Goal: Task Accomplishment & Management: Use online tool/utility

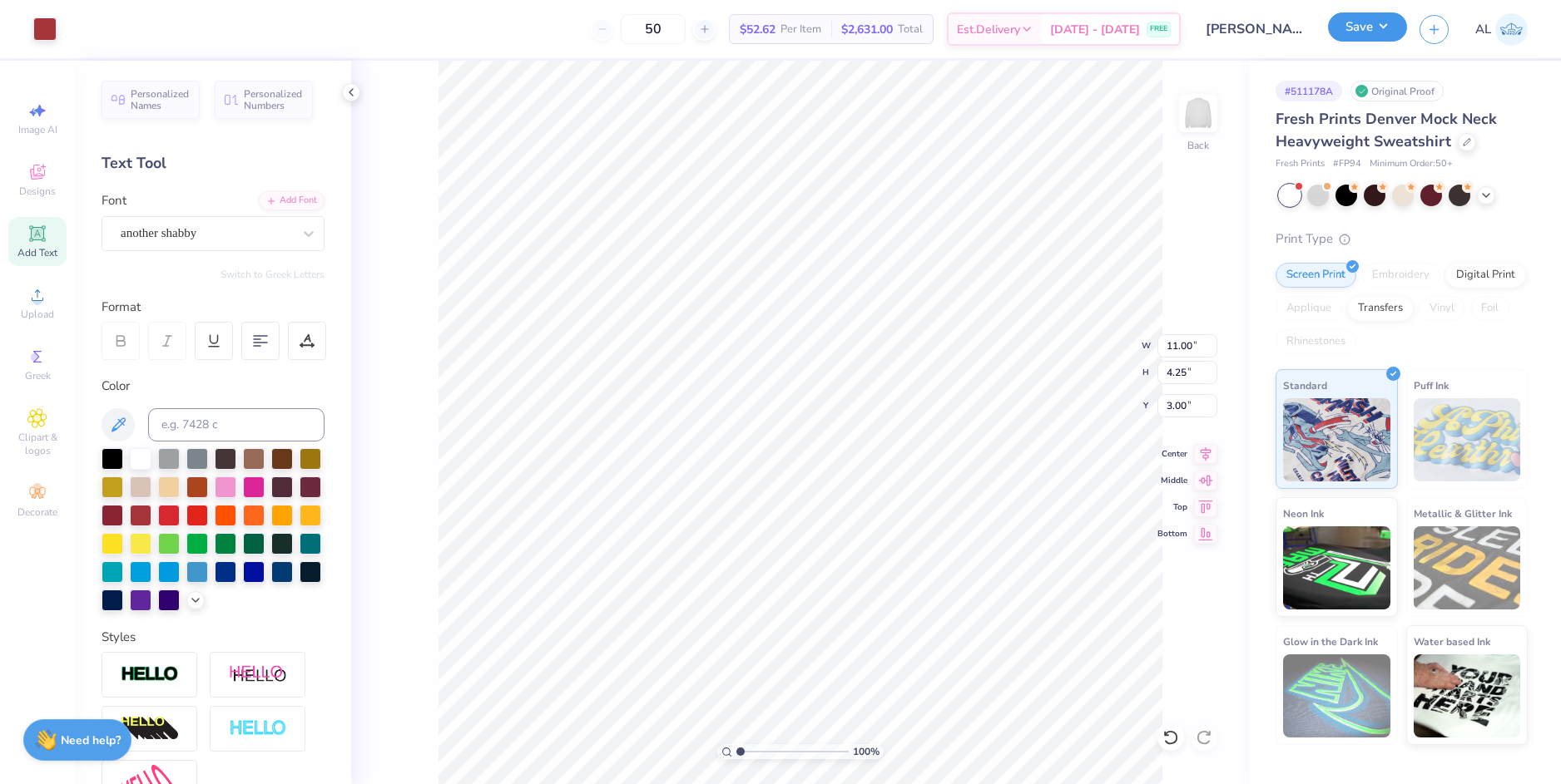
click at [1380, 33] on button "Save" at bounding box center [1367, 27] width 79 height 29
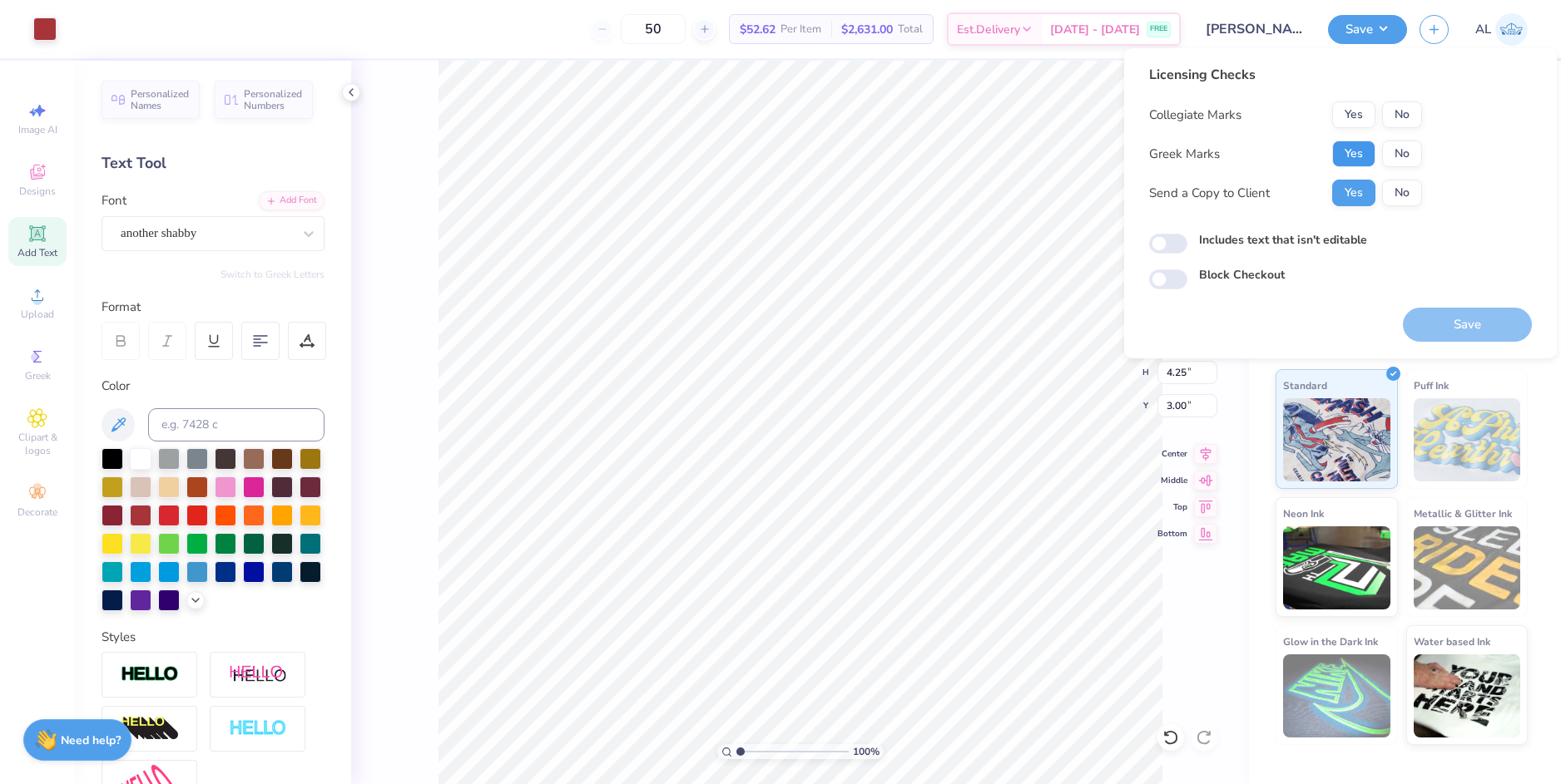
click at [1362, 152] on button "Yes" at bounding box center [1354, 154] width 43 height 27
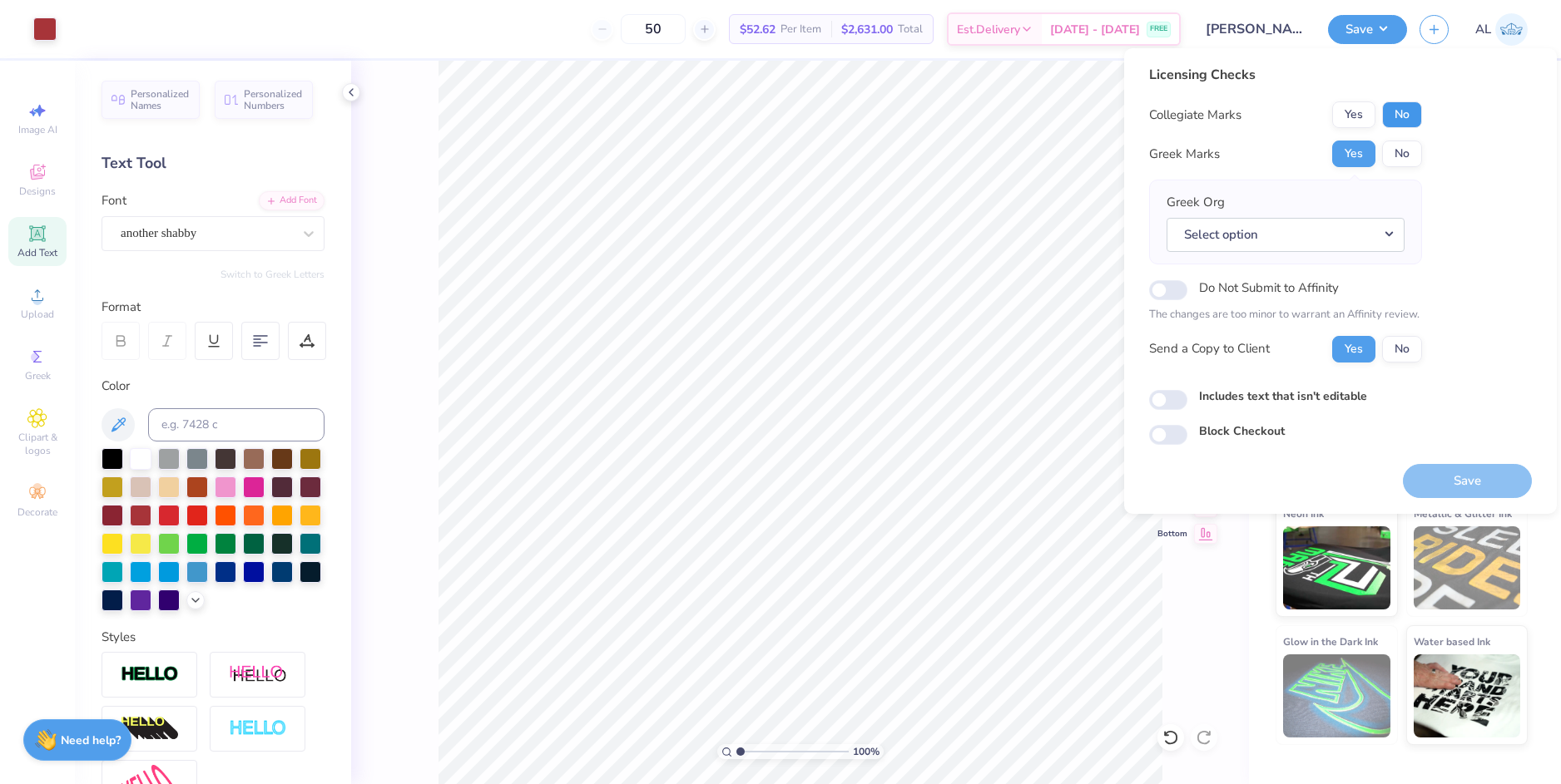
click at [1408, 113] on button "No" at bounding box center [1402, 115] width 40 height 27
click at [1402, 156] on button "No" at bounding box center [1402, 154] width 40 height 27
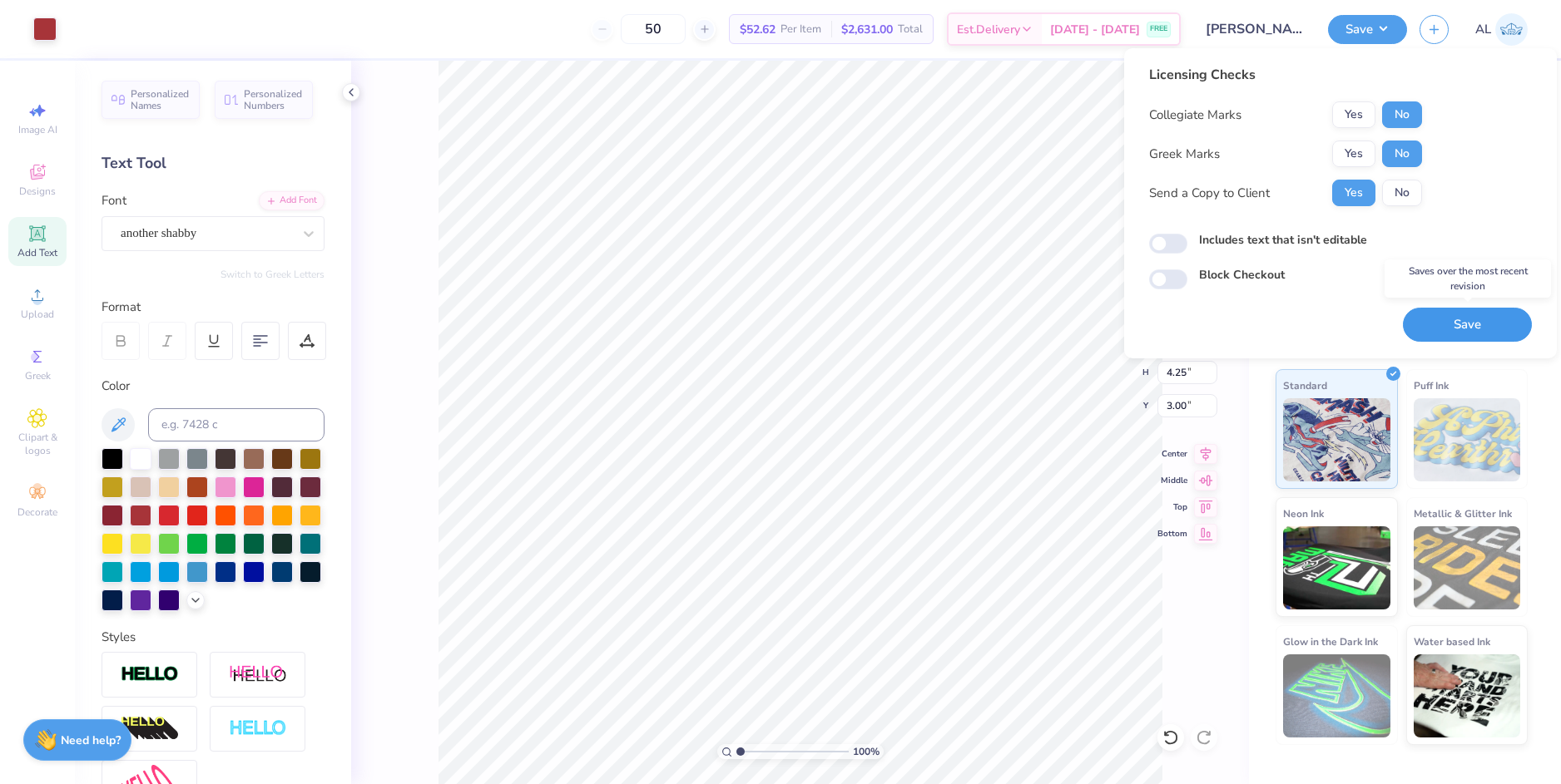
click at [1466, 324] on button "Save" at bounding box center [1467, 324] width 129 height 34
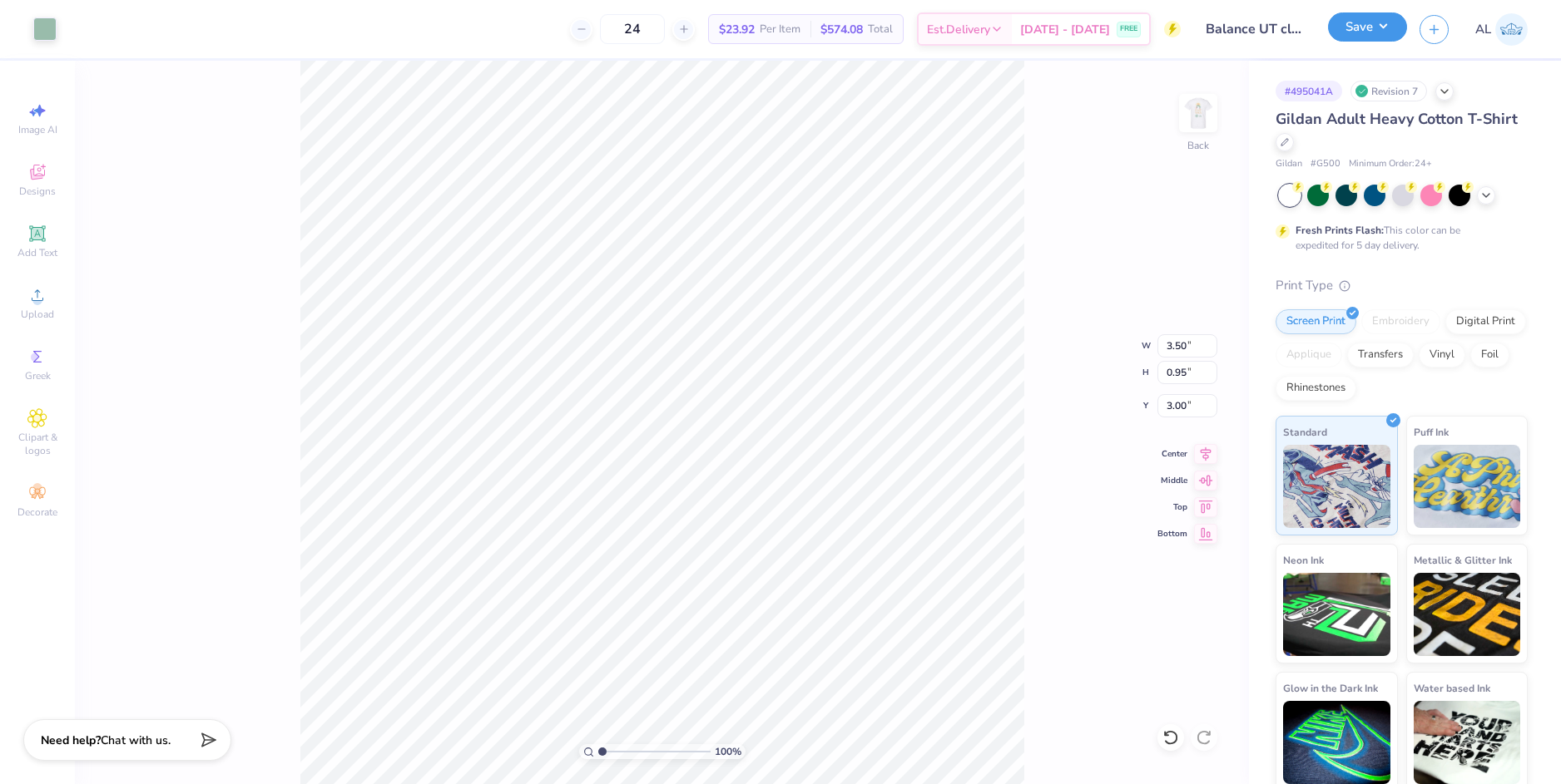
click at [1353, 25] on button "Save" at bounding box center [1367, 27] width 79 height 29
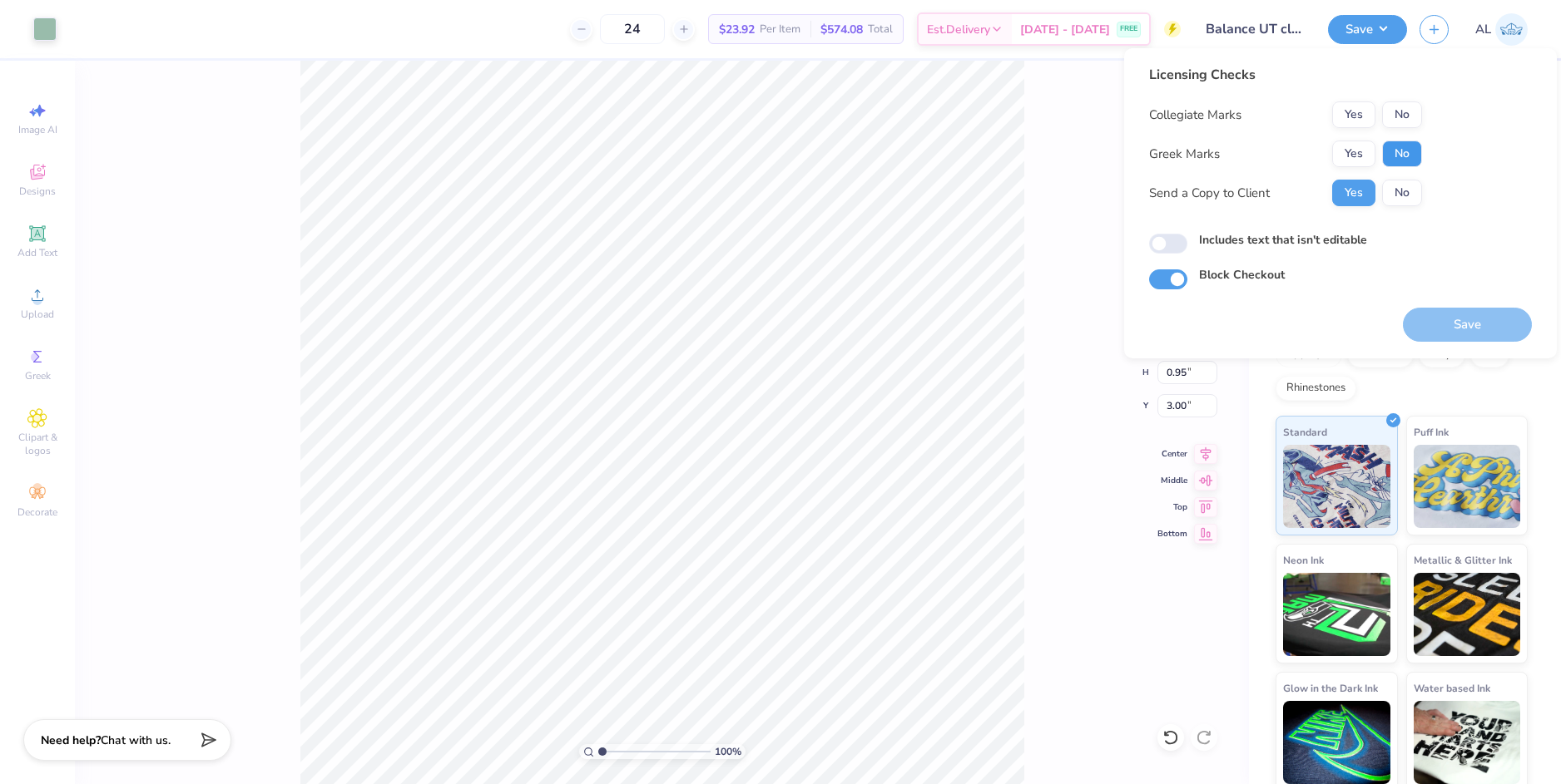
click at [1395, 152] on button "No" at bounding box center [1402, 154] width 40 height 27
click at [1355, 121] on button "Yes" at bounding box center [1354, 115] width 43 height 27
click at [1443, 315] on button "Save" at bounding box center [1467, 324] width 129 height 34
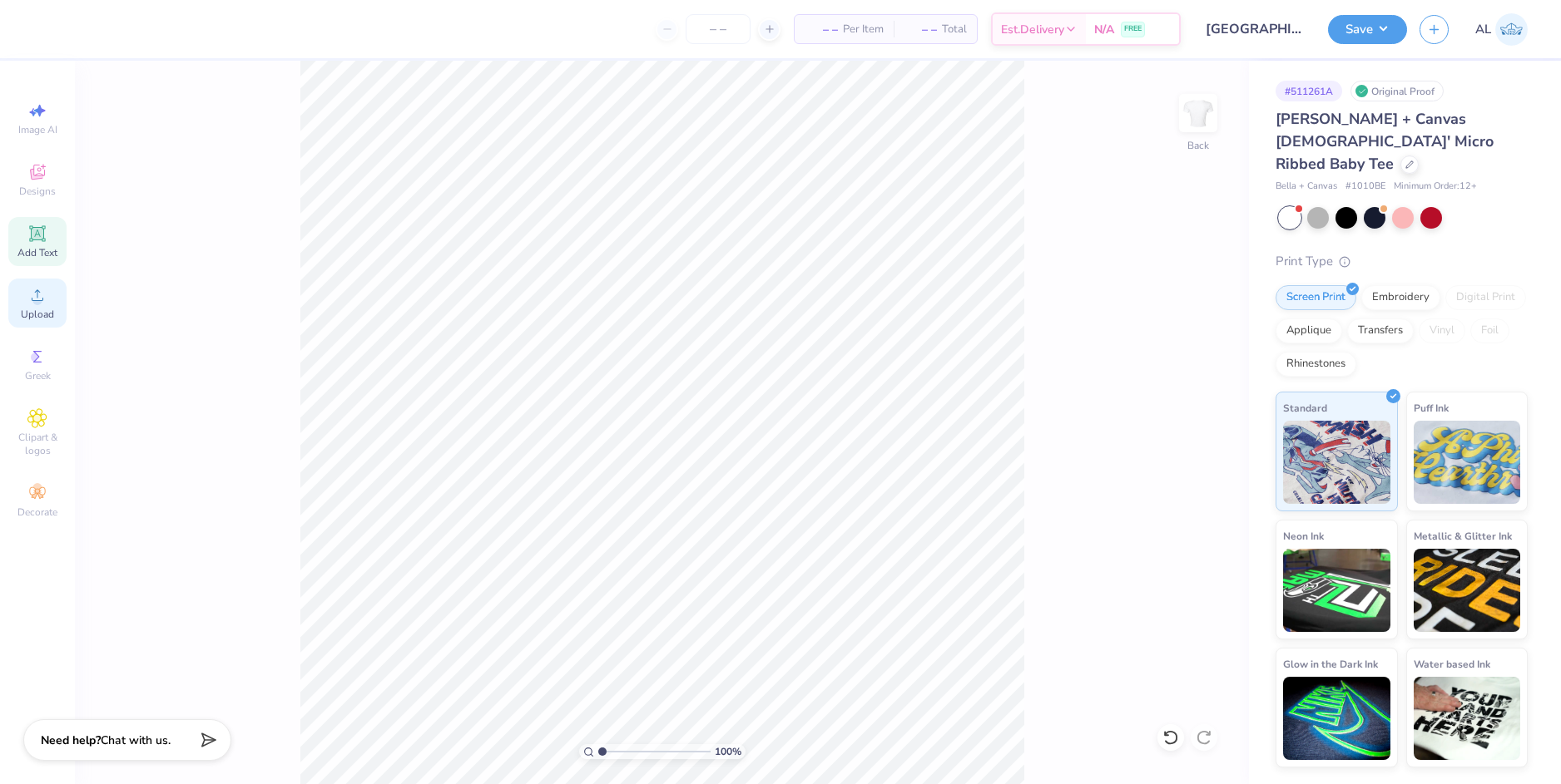
click at [41, 299] on circle at bounding box center [37, 300] width 9 height 9
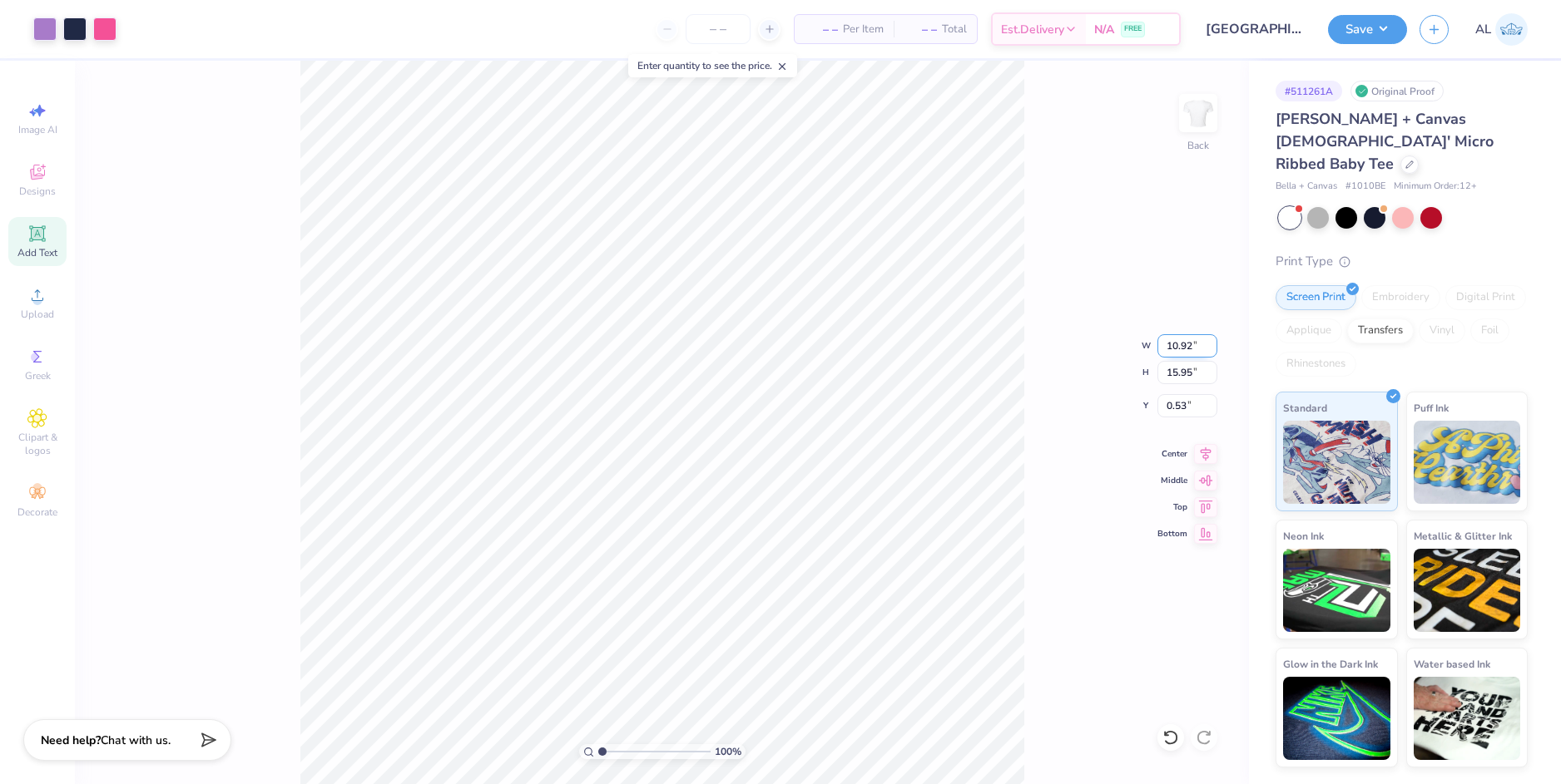
click at [1166, 343] on input "10.92" at bounding box center [1187, 346] width 60 height 23
click at [1181, 409] on input "0.53" at bounding box center [1187, 406] width 60 height 23
click at [1174, 409] on input "0.53" at bounding box center [1187, 406] width 60 height 23
type input "7.00"
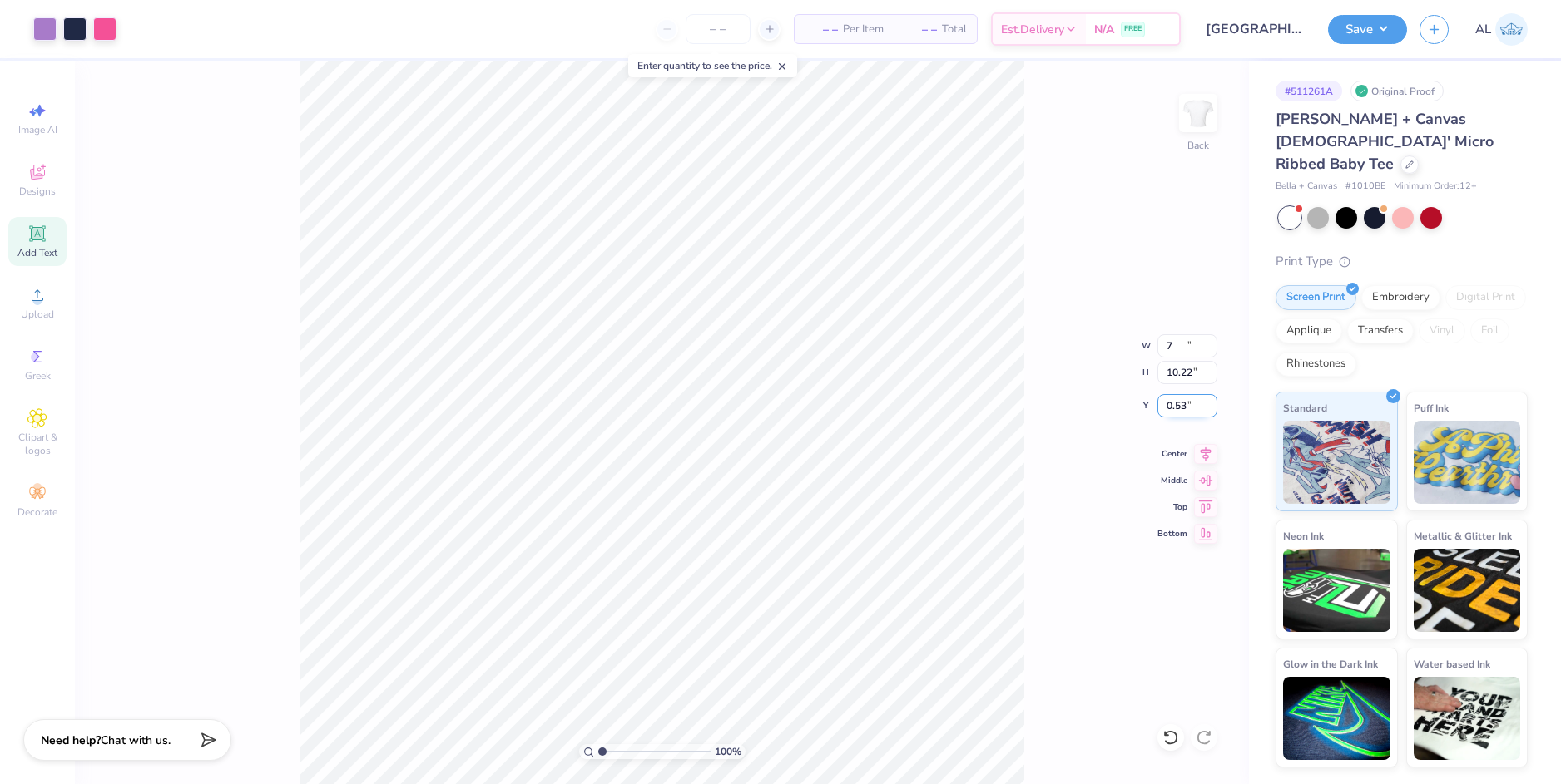
type input "10.22"
click at [1174, 408] on input "3.39" at bounding box center [1187, 406] width 60 height 23
click at [1177, 373] on input "10.22" at bounding box center [1187, 373] width 60 height 23
type input "1.00"
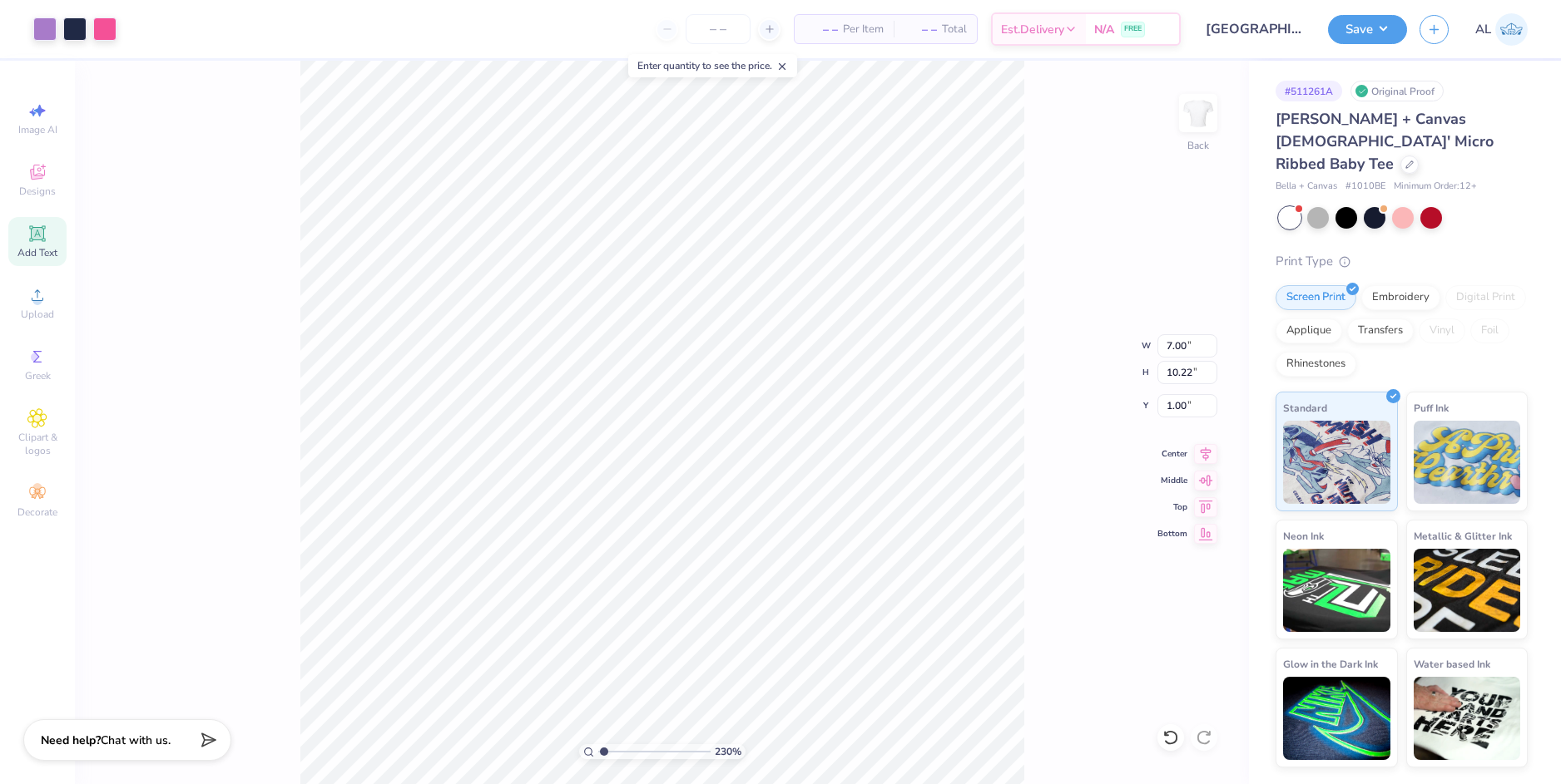
type input "1"
drag, startPoint x: 612, startPoint y: 746, endPoint x: 583, endPoint y: 751, distance: 29.4
click at [598, 751] on input "range" at bounding box center [654, 752] width 113 height 15
click at [1328, 23] on div "Save" at bounding box center [1367, 29] width 79 height 29
click at [1343, 26] on button "Save" at bounding box center [1367, 27] width 79 height 29
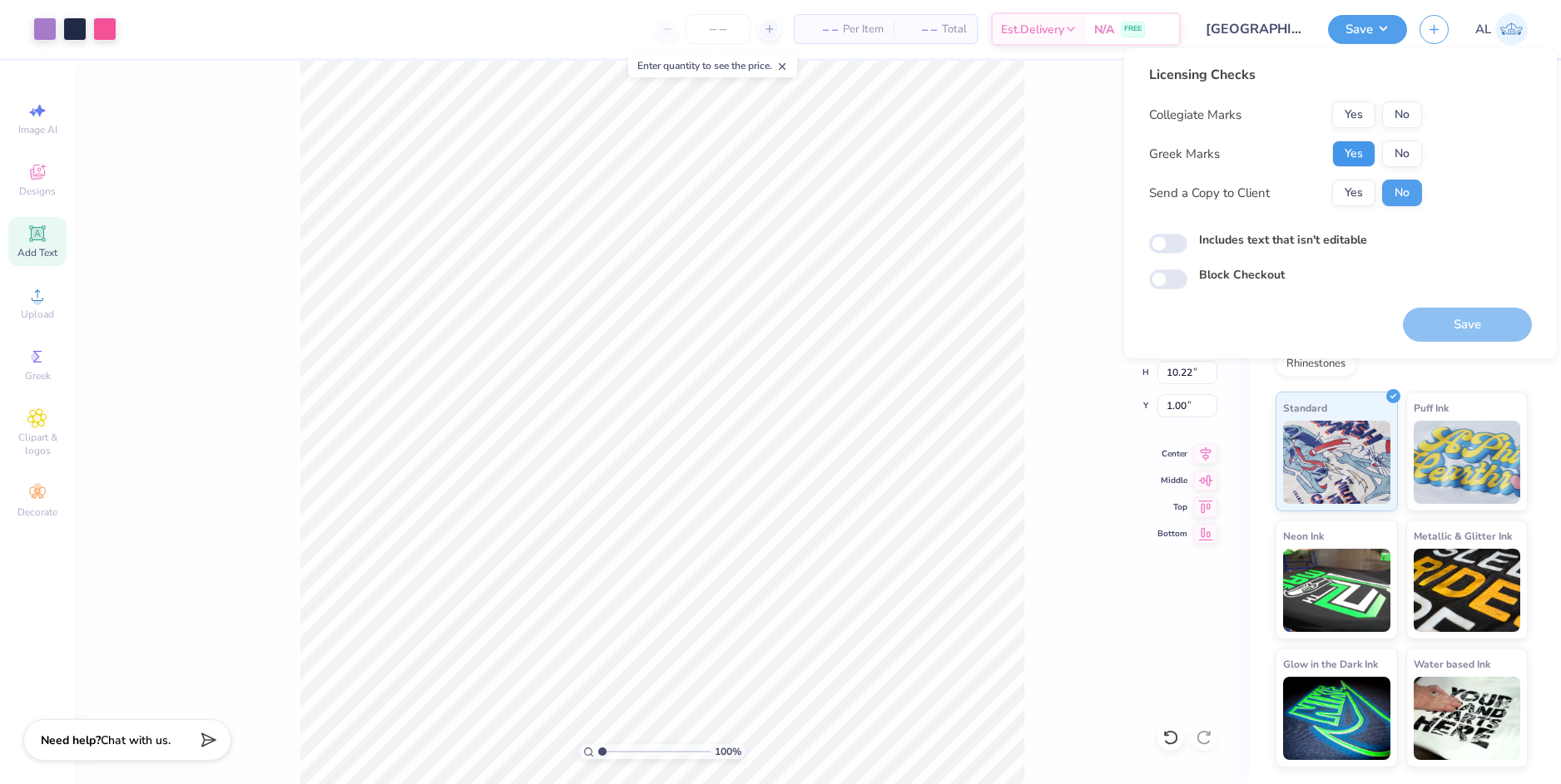
click at [1359, 149] on button "Yes" at bounding box center [1354, 154] width 43 height 27
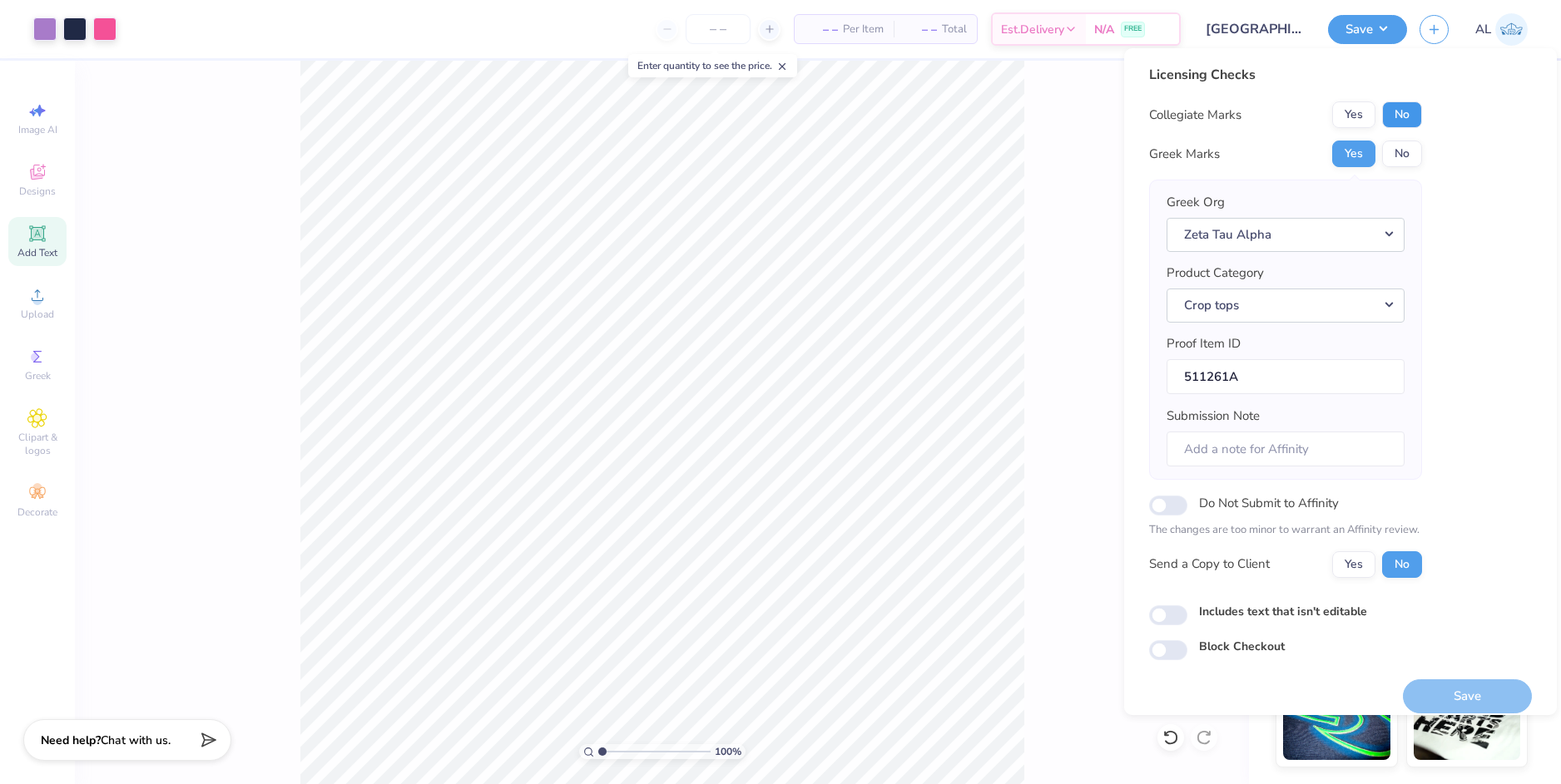
click at [1403, 118] on button "No" at bounding box center [1402, 115] width 40 height 27
click at [1362, 560] on button "Yes" at bounding box center [1354, 565] width 43 height 27
click at [1433, 688] on button "Save" at bounding box center [1467, 696] width 129 height 34
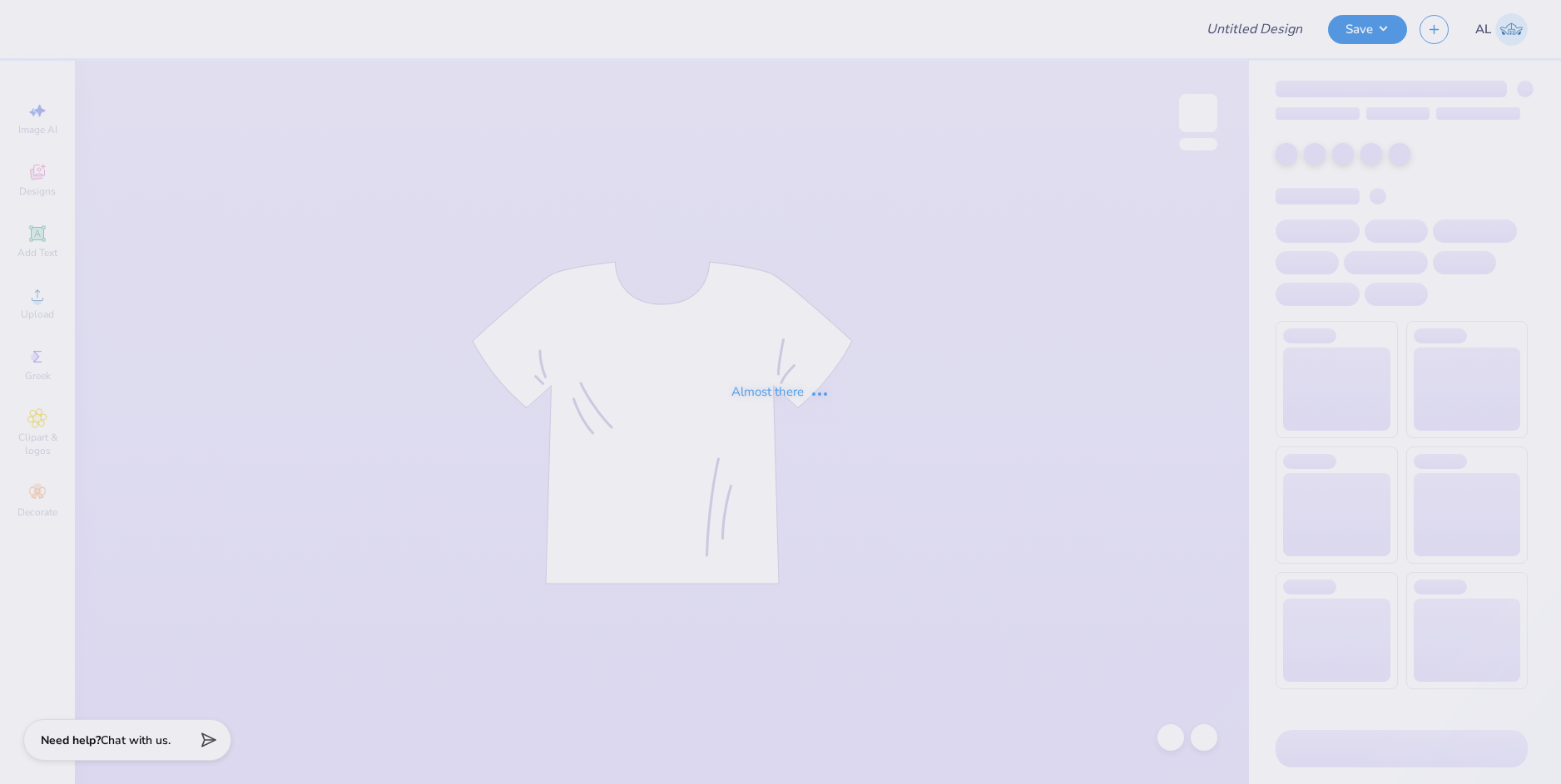
type input "Penn Alumni Merch!"
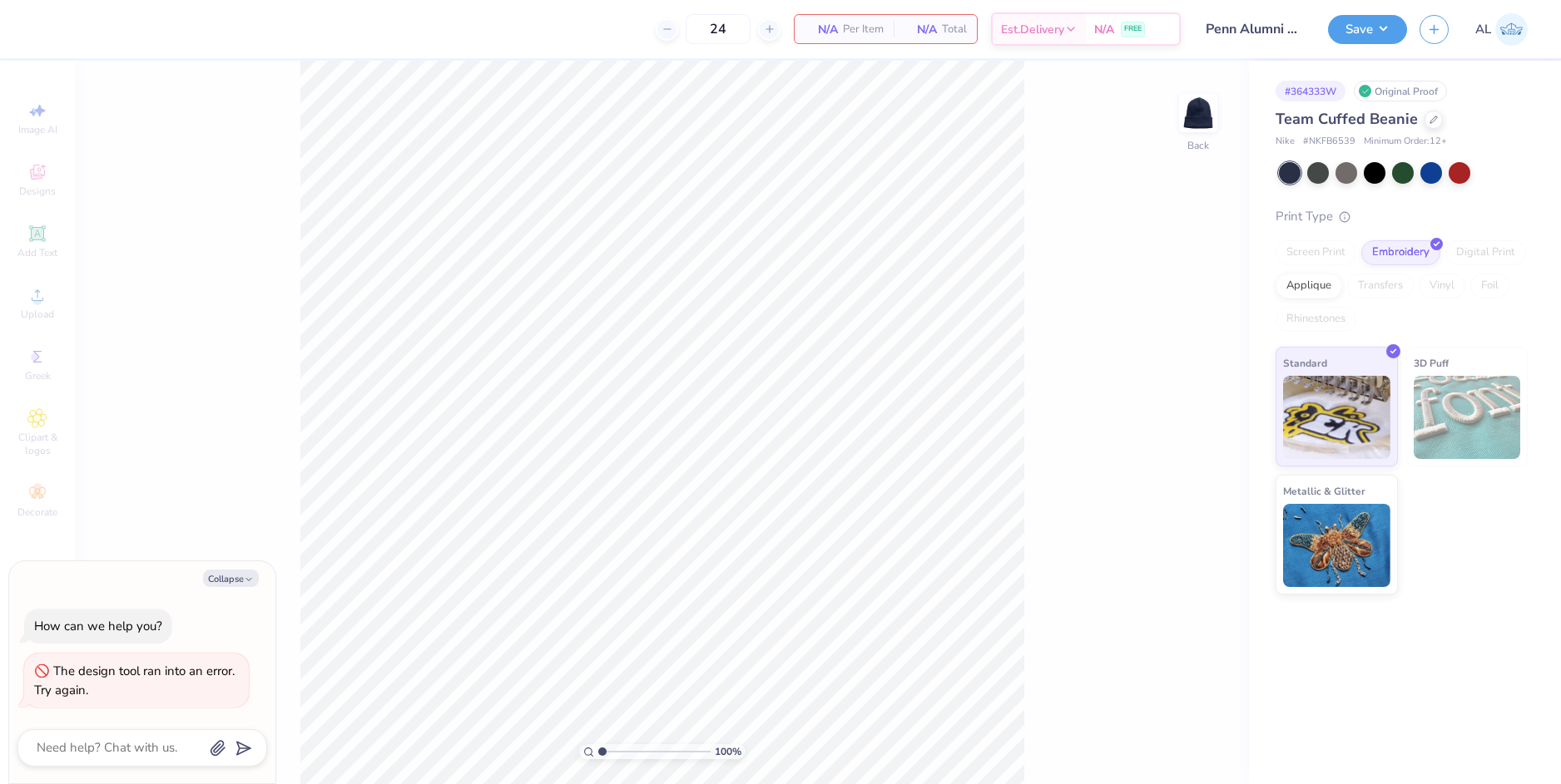
type textarea "x"
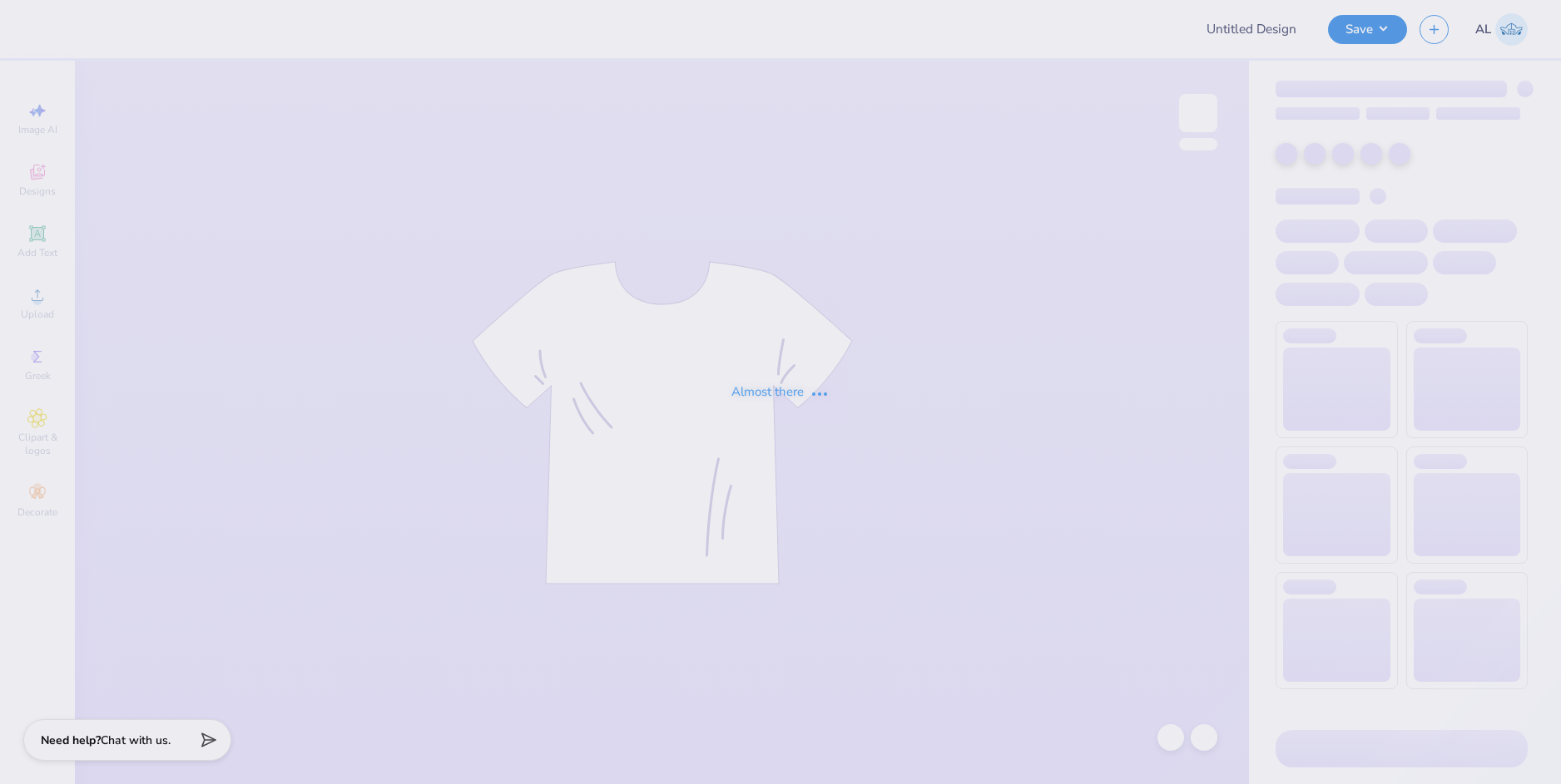
type input "Penn Alumni Merch!"
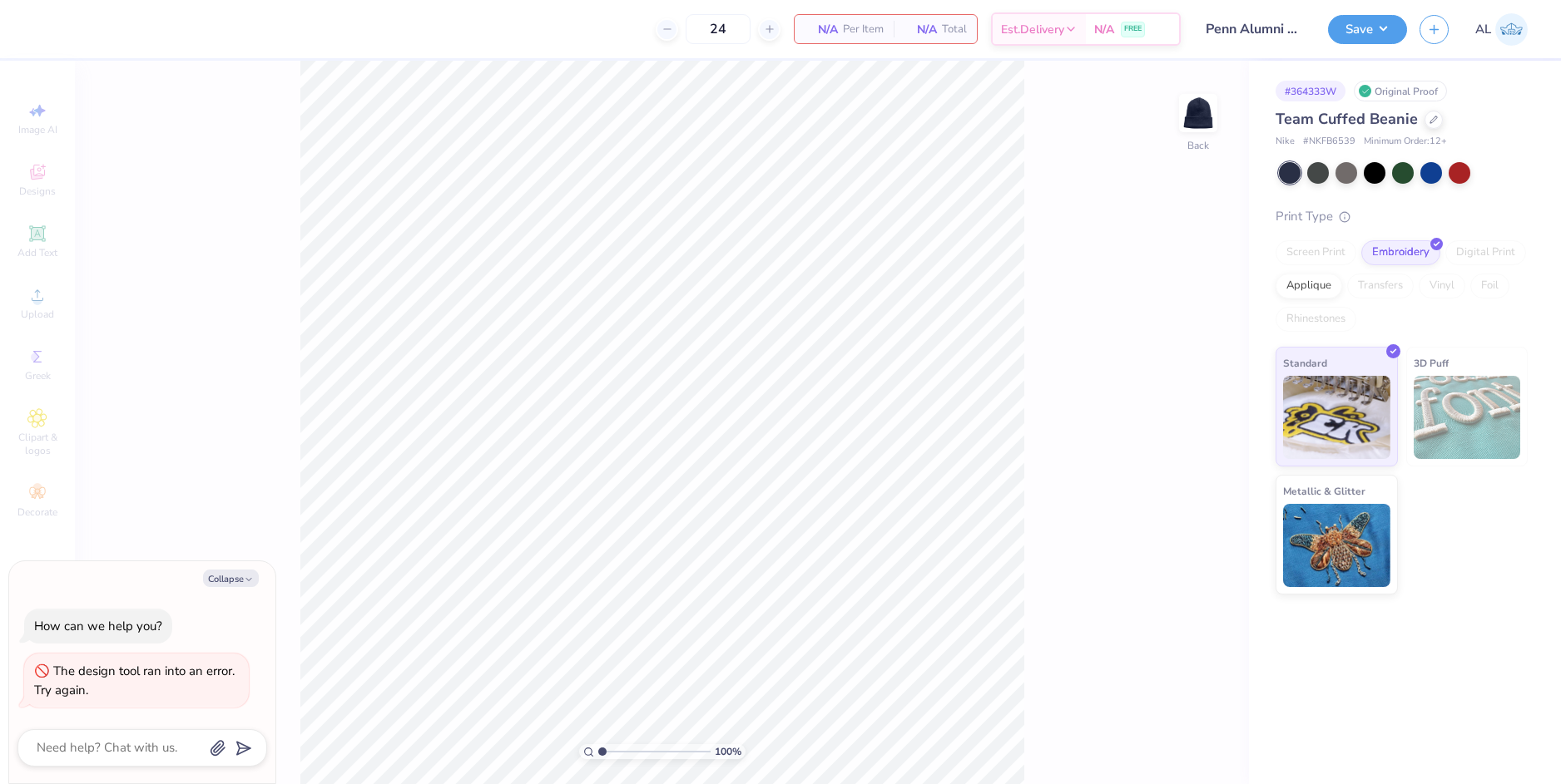
type textarea "x"
